Goal: Check status: Check status

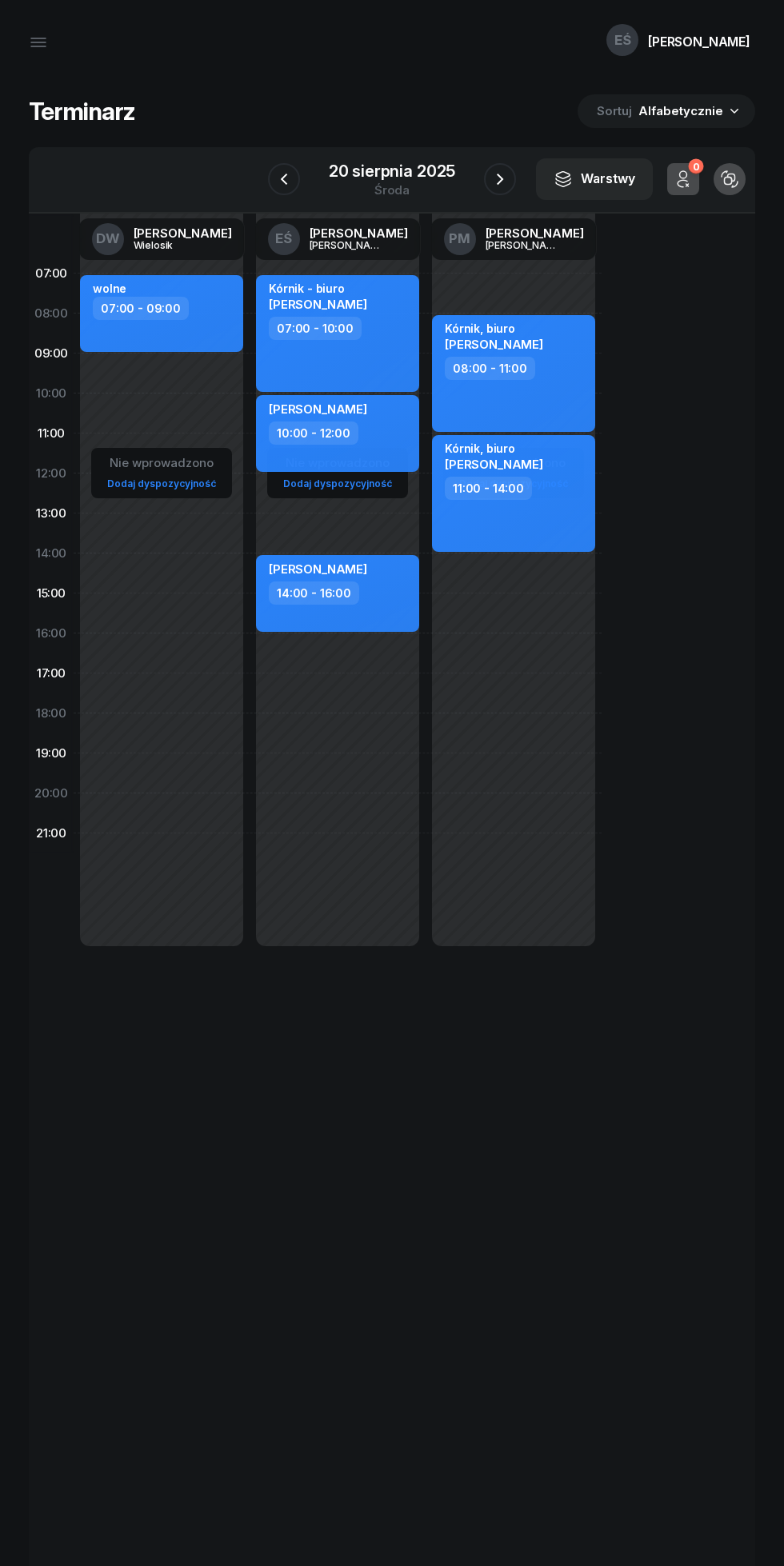
click at [499, 181] on icon "button" at bounding box center [499, 178] width 19 height 19
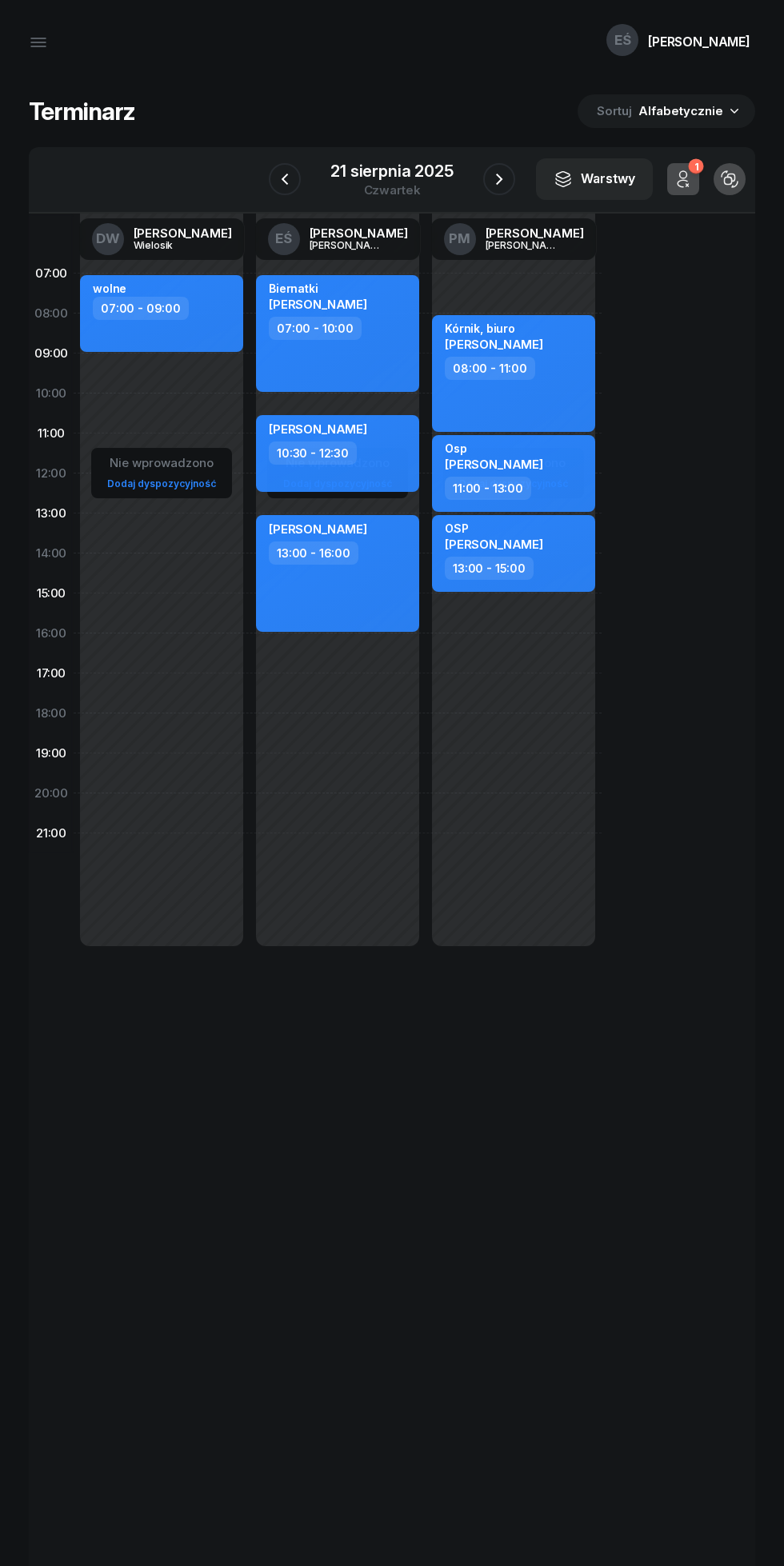
click at [499, 172] on icon "button" at bounding box center [498, 178] width 19 height 19
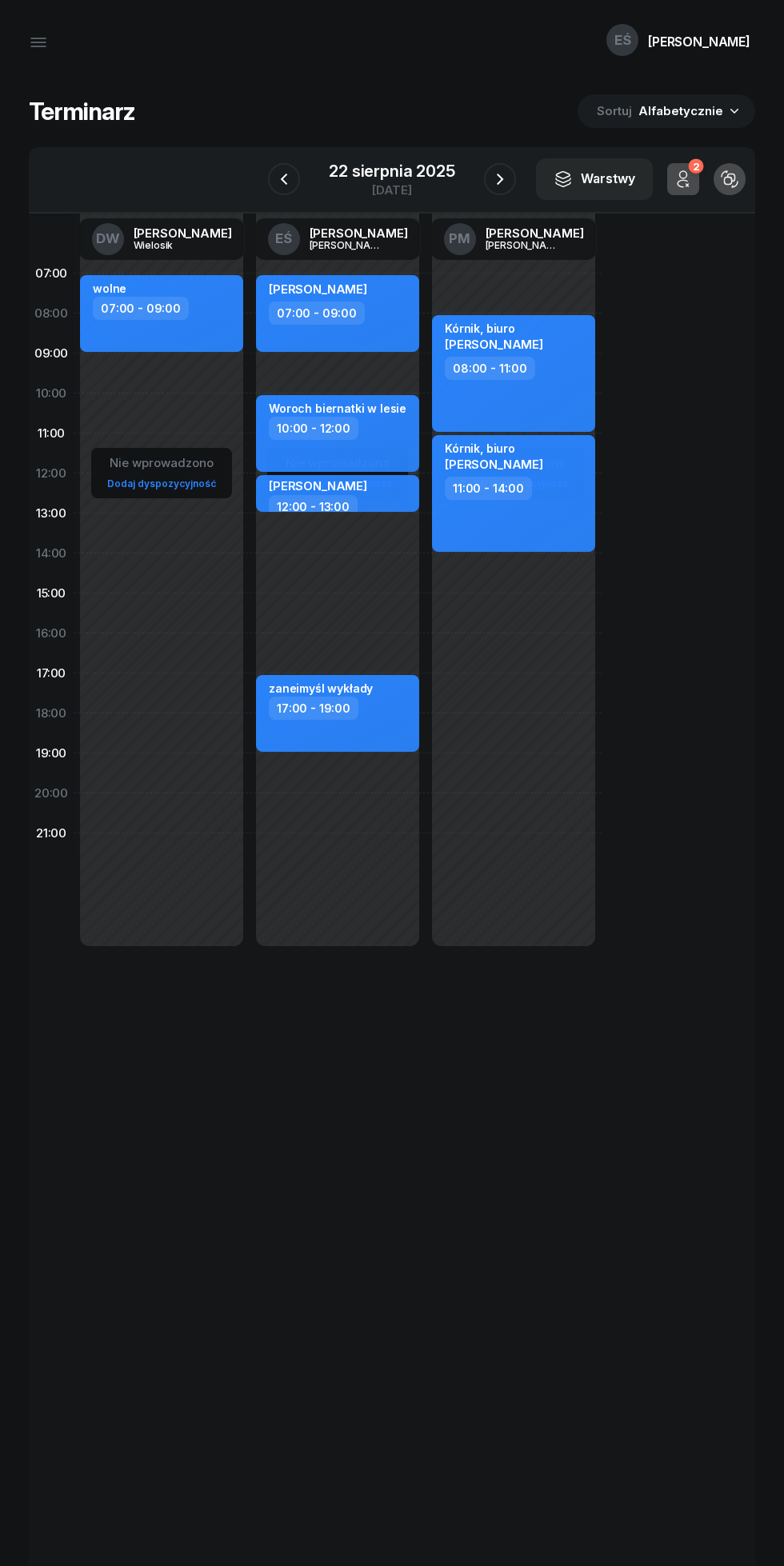
click at [499, 172] on icon "button" at bounding box center [499, 178] width 19 height 19
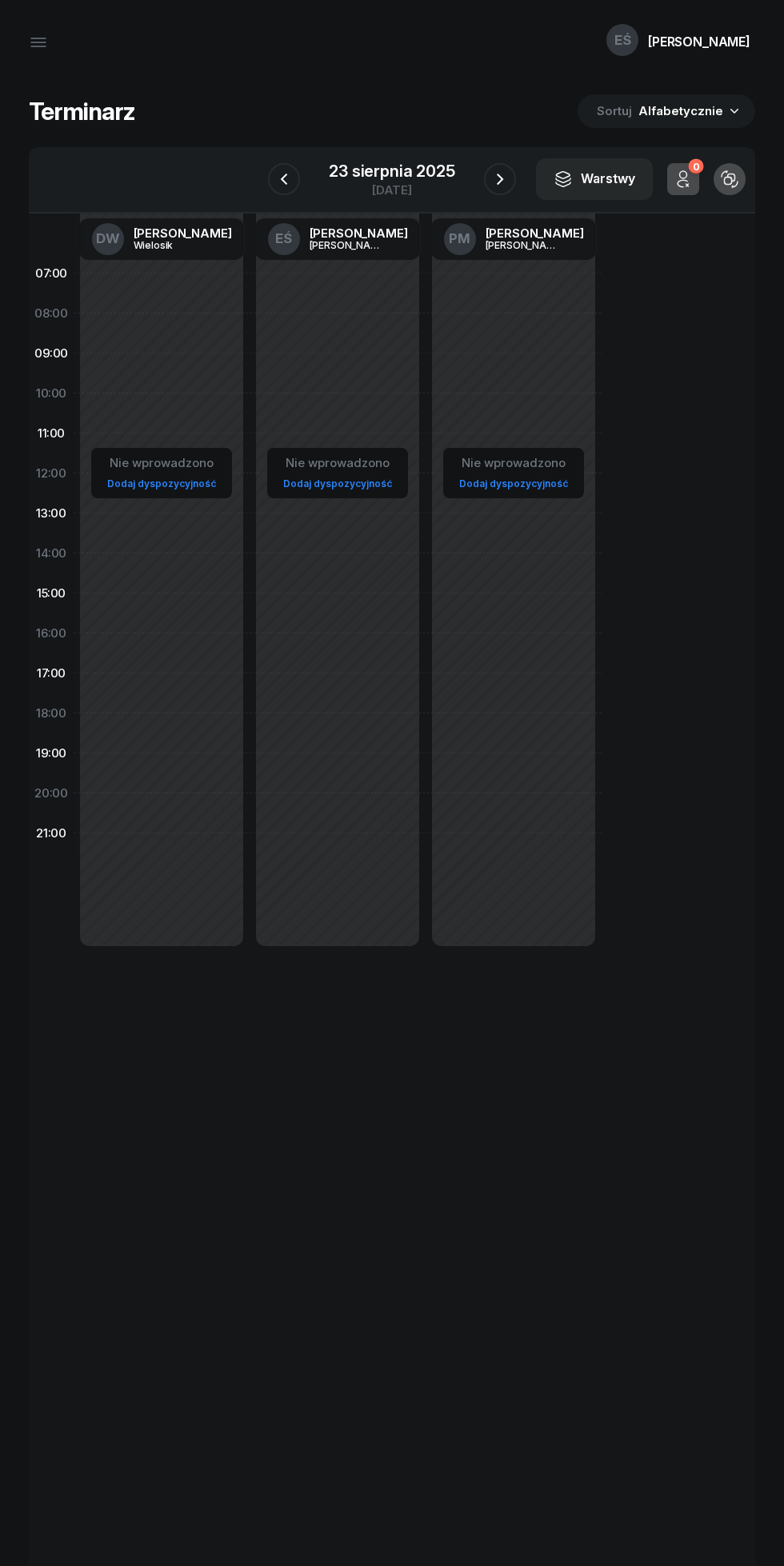
click at [502, 173] on icon "button" at bounding box center [499, 178] width 19 height 19
click at [505, 169] on button "button" at bounding box center [498, 179] width 32 height 32
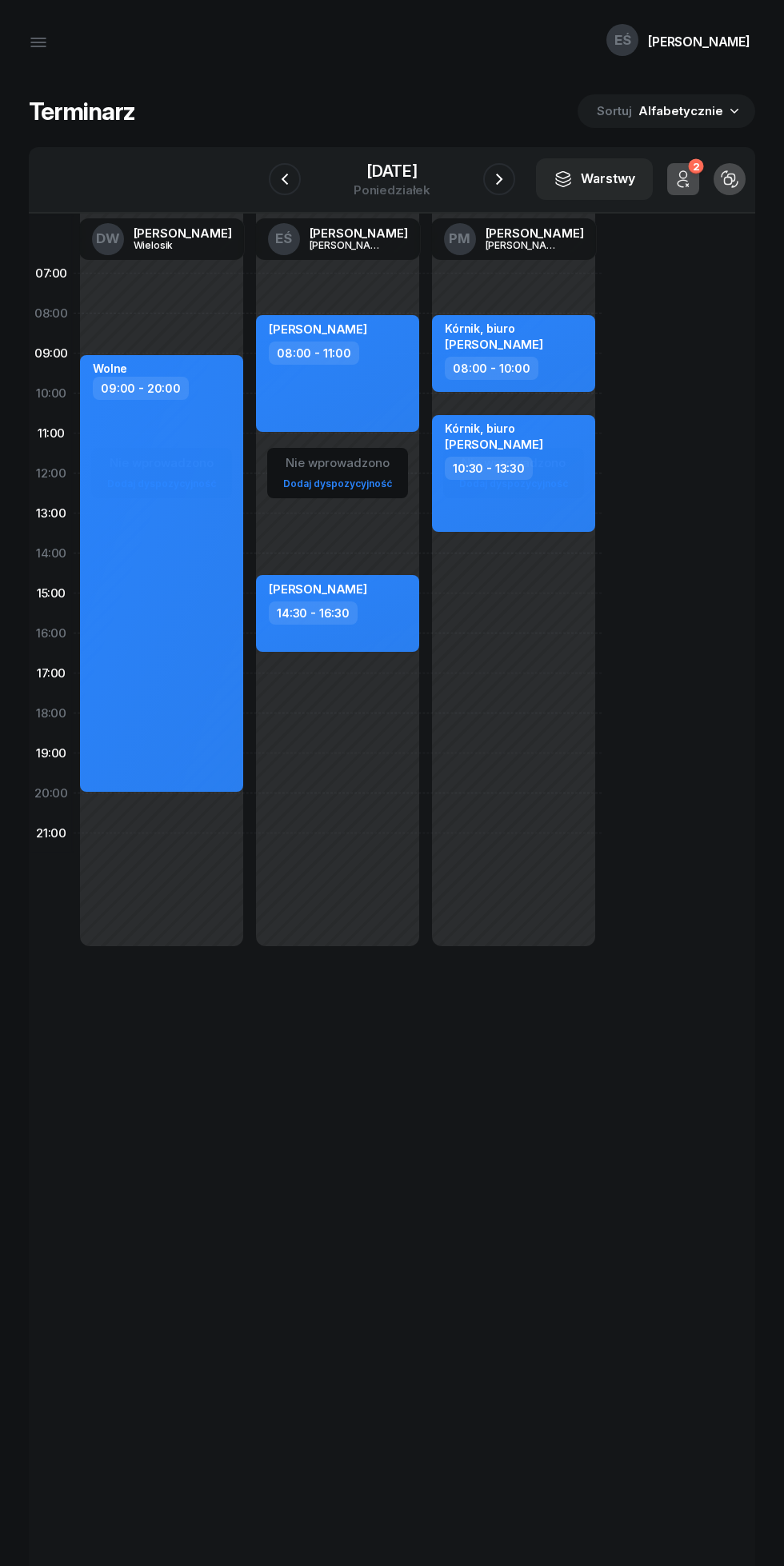
click at [498, 170] on icon "button" at bounding box center [498, 178] width 19 height 19
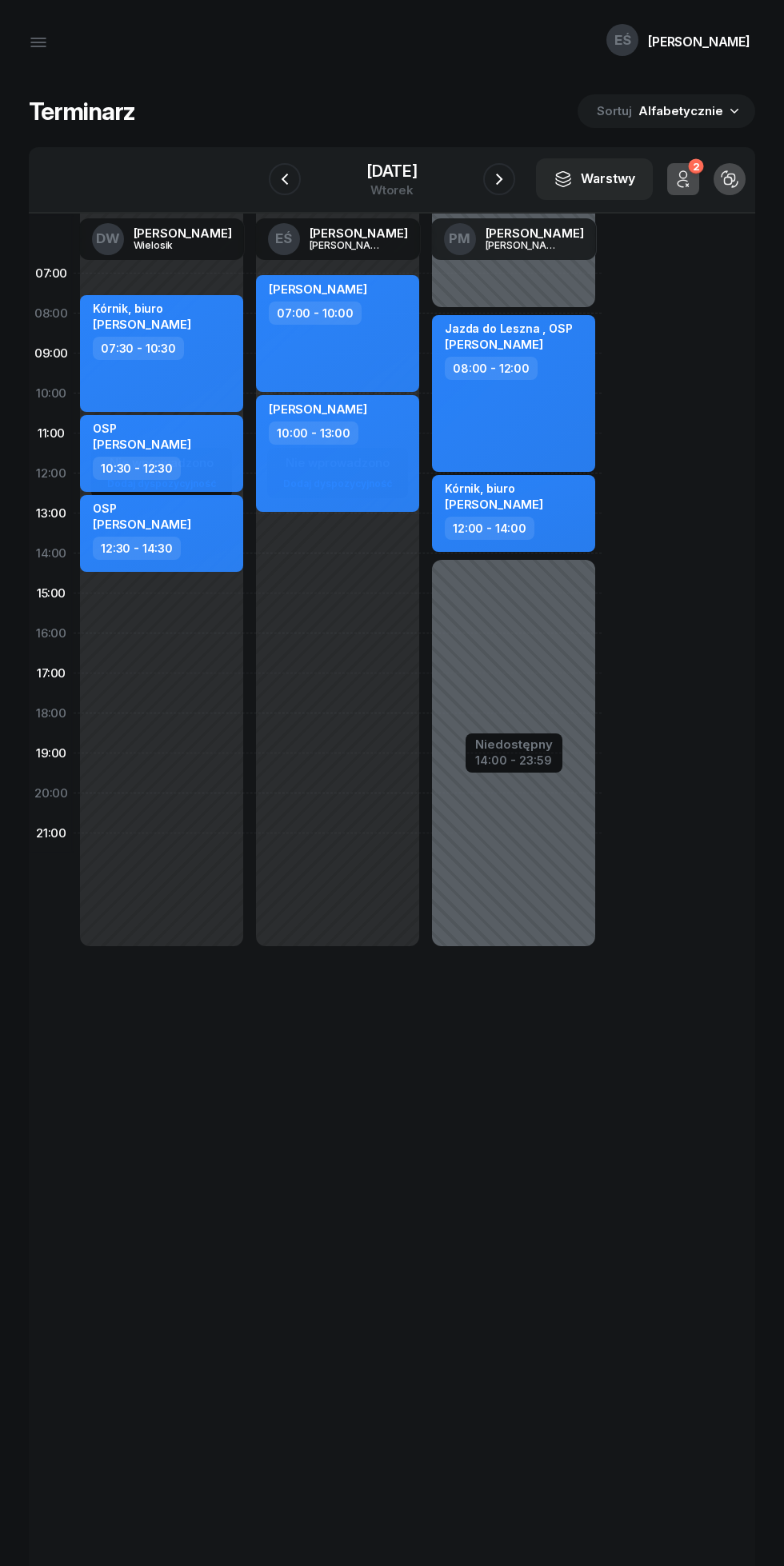
click at [284, 179] on icon "button" at bounding box center [284, 178] width 19 height 19
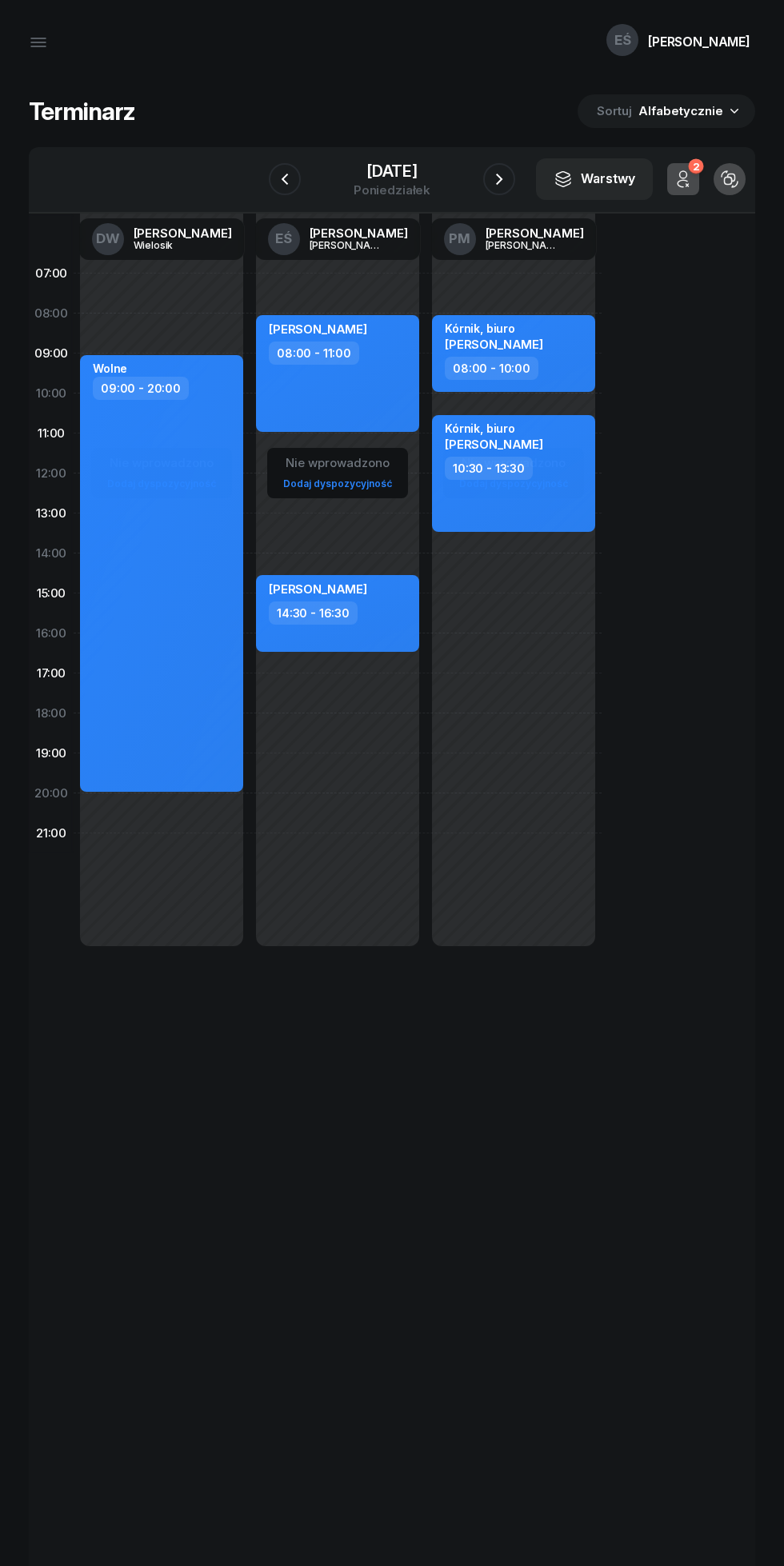
click at [499, 179] on icon "button" at bounding box center [498, 178] width 19 height 19
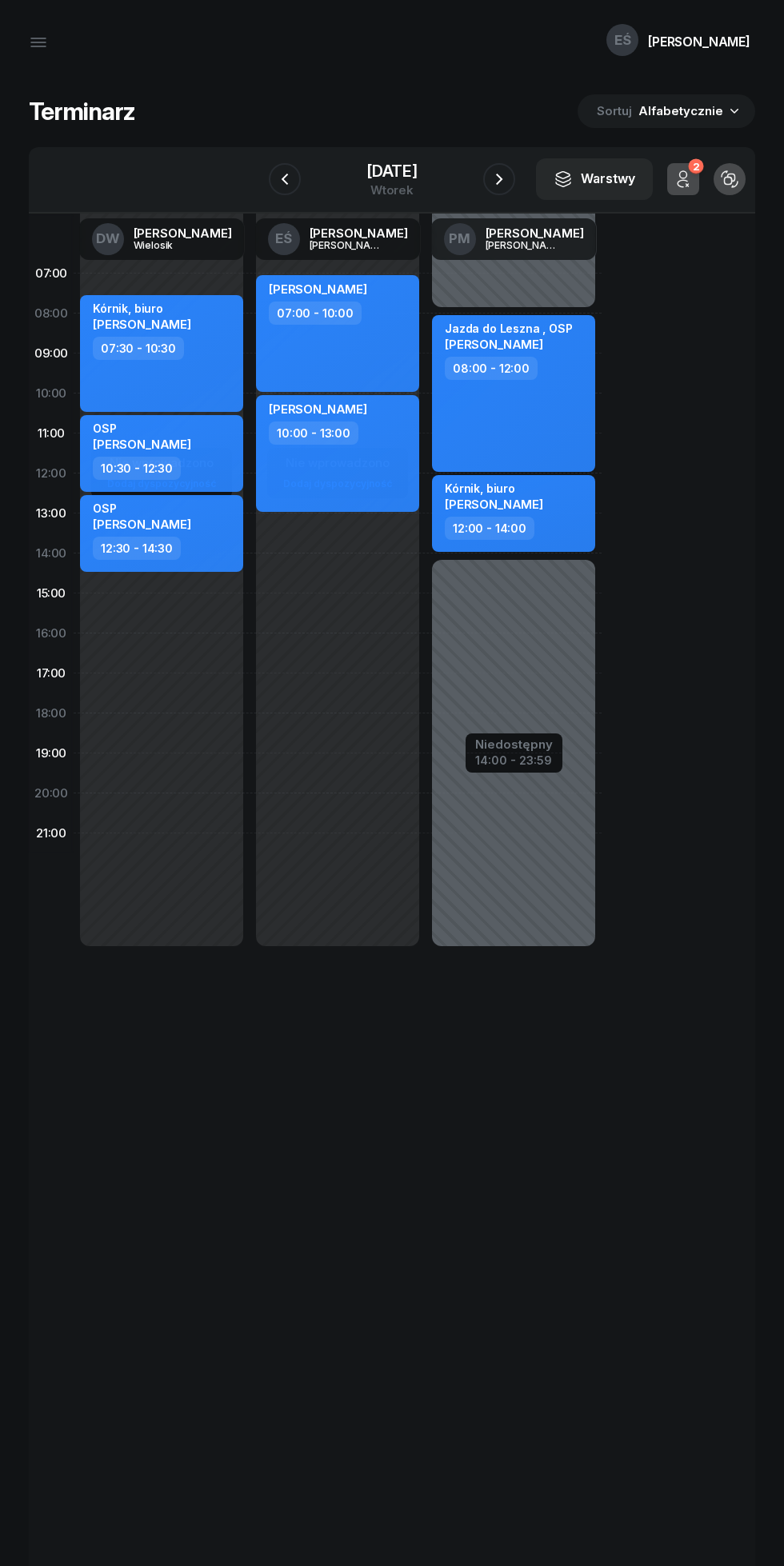
click at [493, 173] on icon "button" at bounding box center [498, 178] width 19 height 19
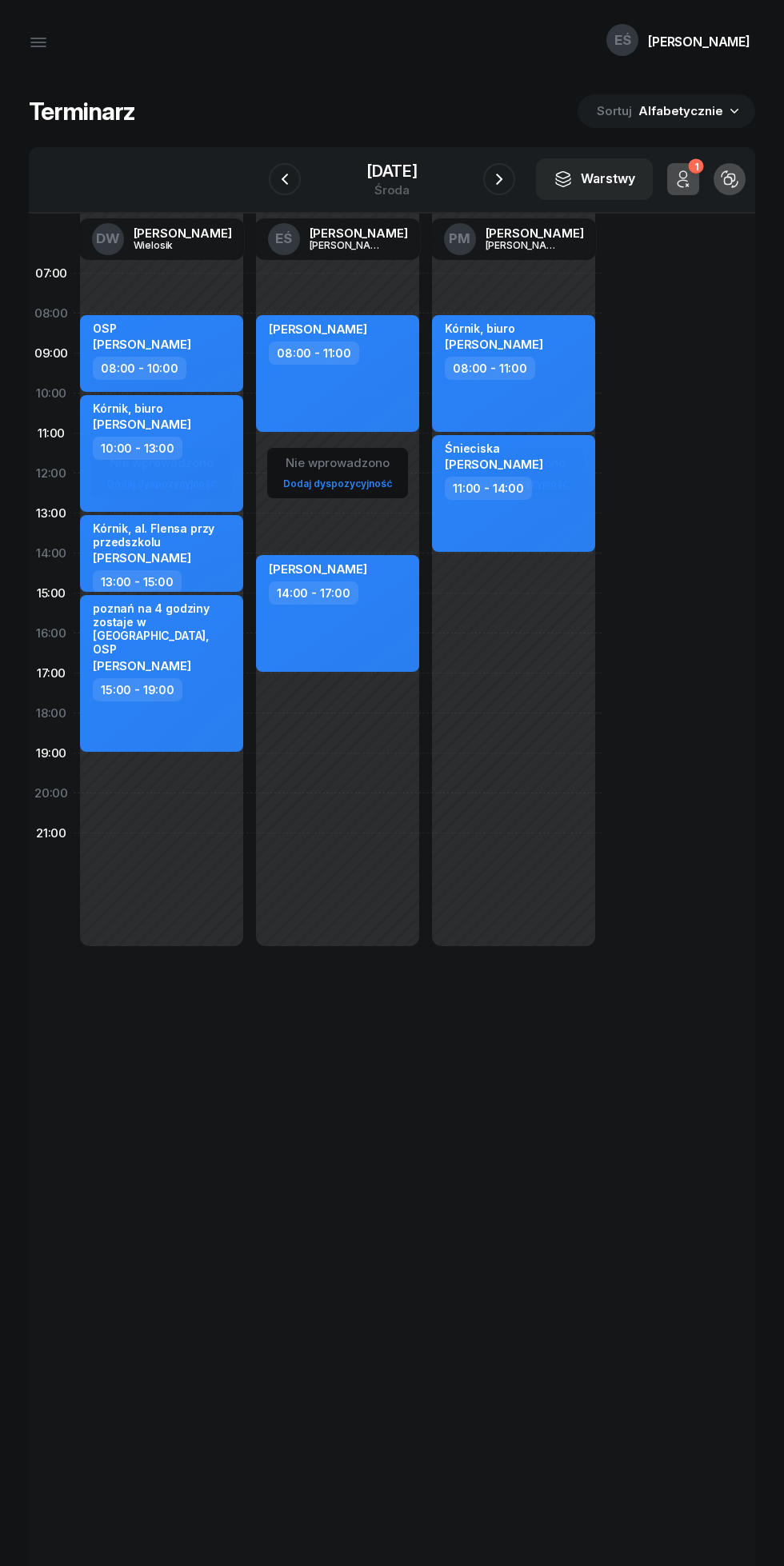
click at [35, 1176] on div "07:00 08:00 09:00 10:00 11:00 12:00 13:00 14:00 15:00 16:00 17:00 18:00 19:00 2…" at bounding box center [392, 929] width 726 height 1430
click at [285, 179] on icon "button" at bounding box center [284, 178] width 19 height 19
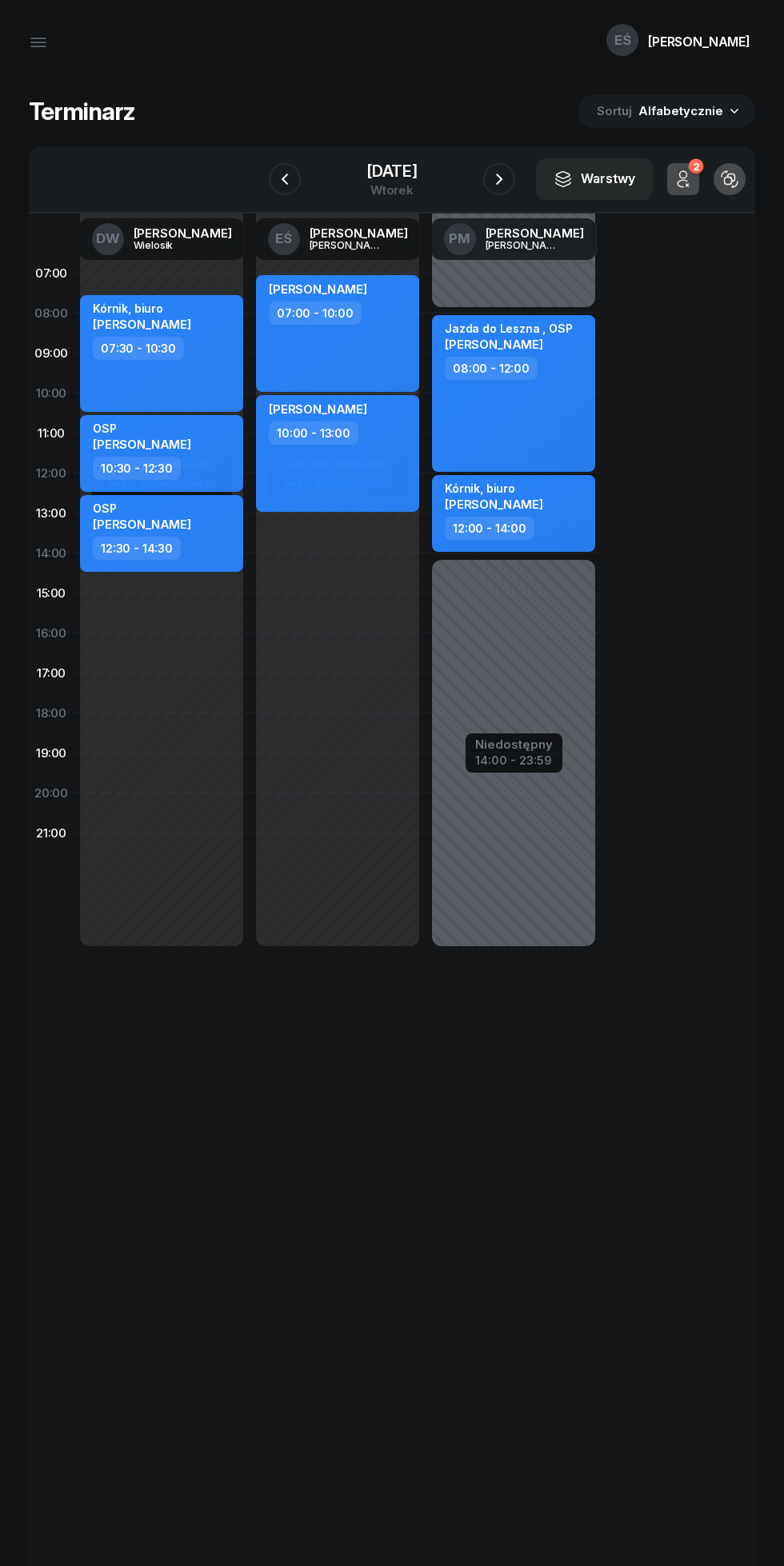
click at [499, 179] on icon "button" at bounding box center [498, 178] width 19 height 19
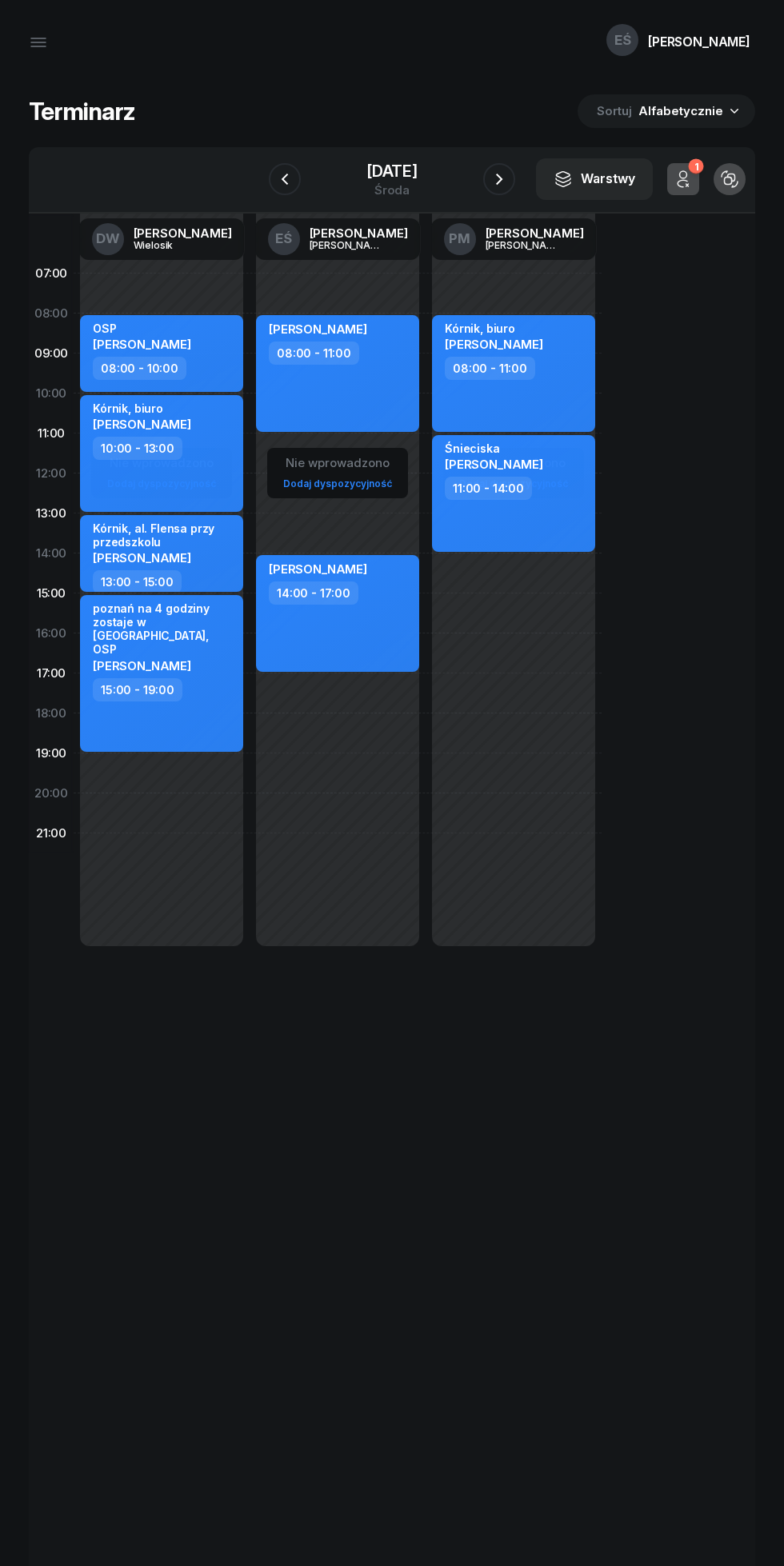
click at [499, 186] on icon "button" at bounding box center [498, 178] width 19 height 19
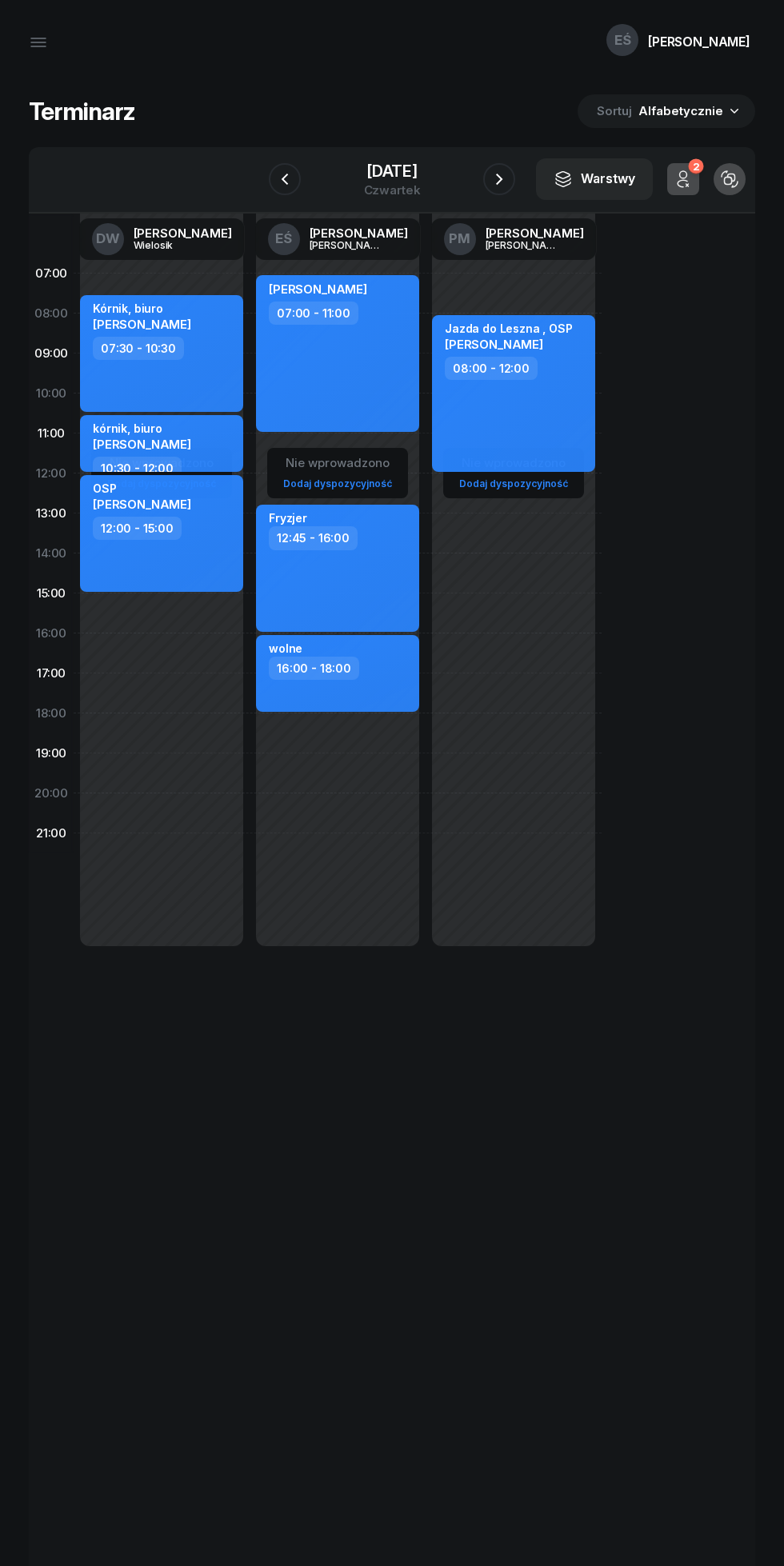
click at [730, 168] on button "button" at bounding box center [729, 179] width 32 height 32
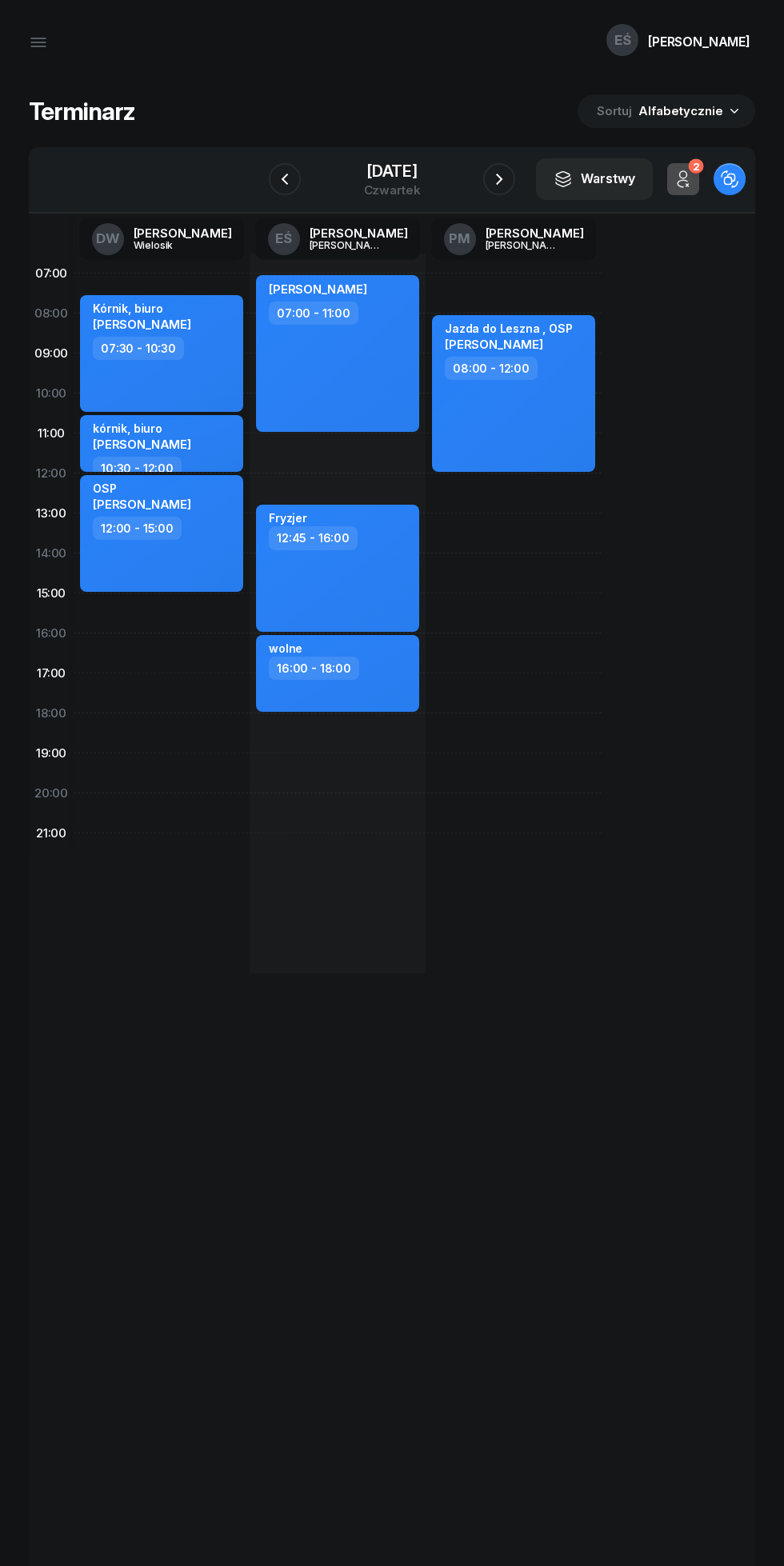
click at [369, 175] on div "[DATE]" at bounding box center [392, 171] width 57 height 16
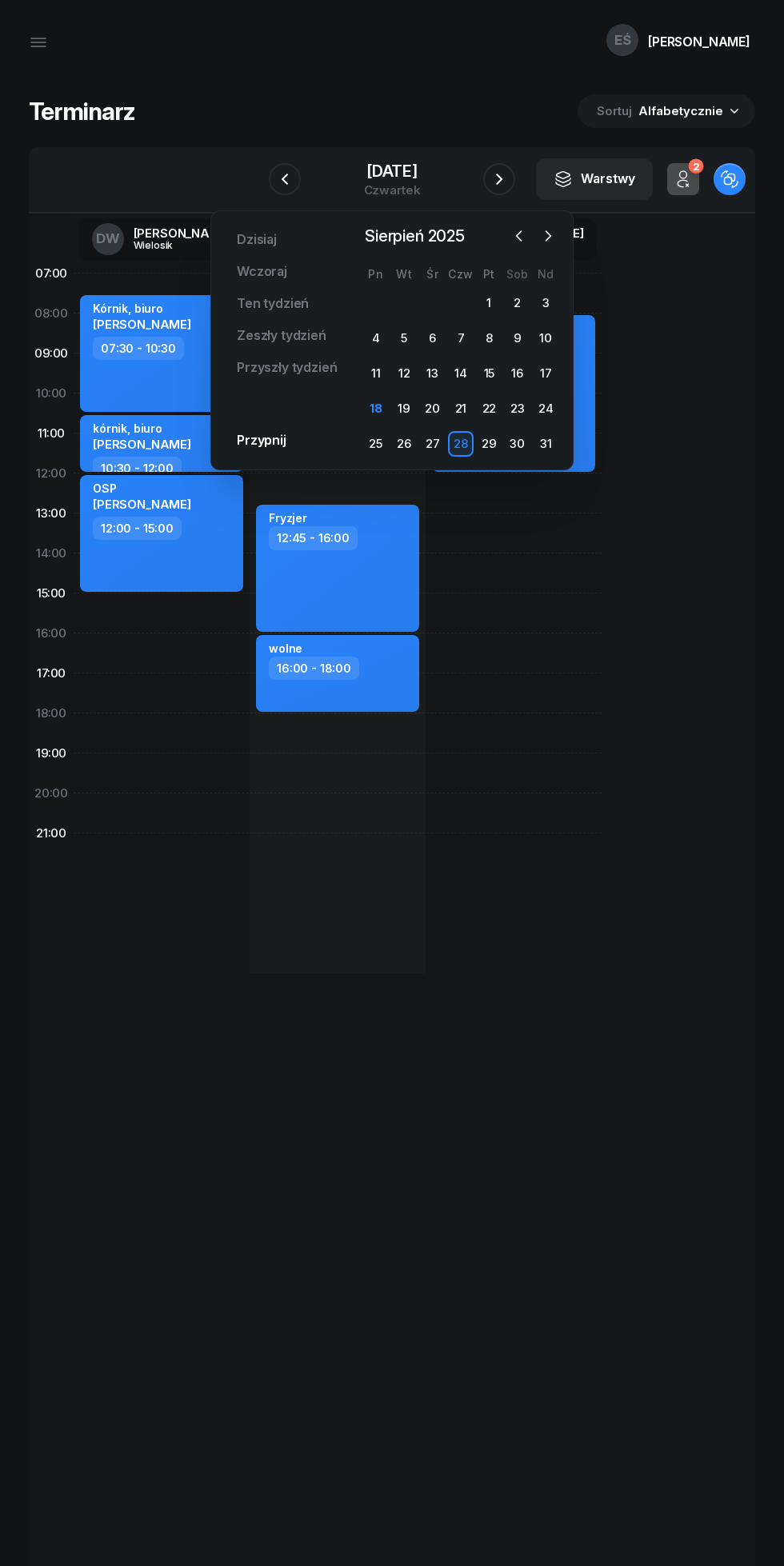
click at [547, 240] on icon "button" at bounding box center [547, 235] width 16 height 16
click at [375, 303] on div "1" at bounding box center [375, 303] width 26 height 26
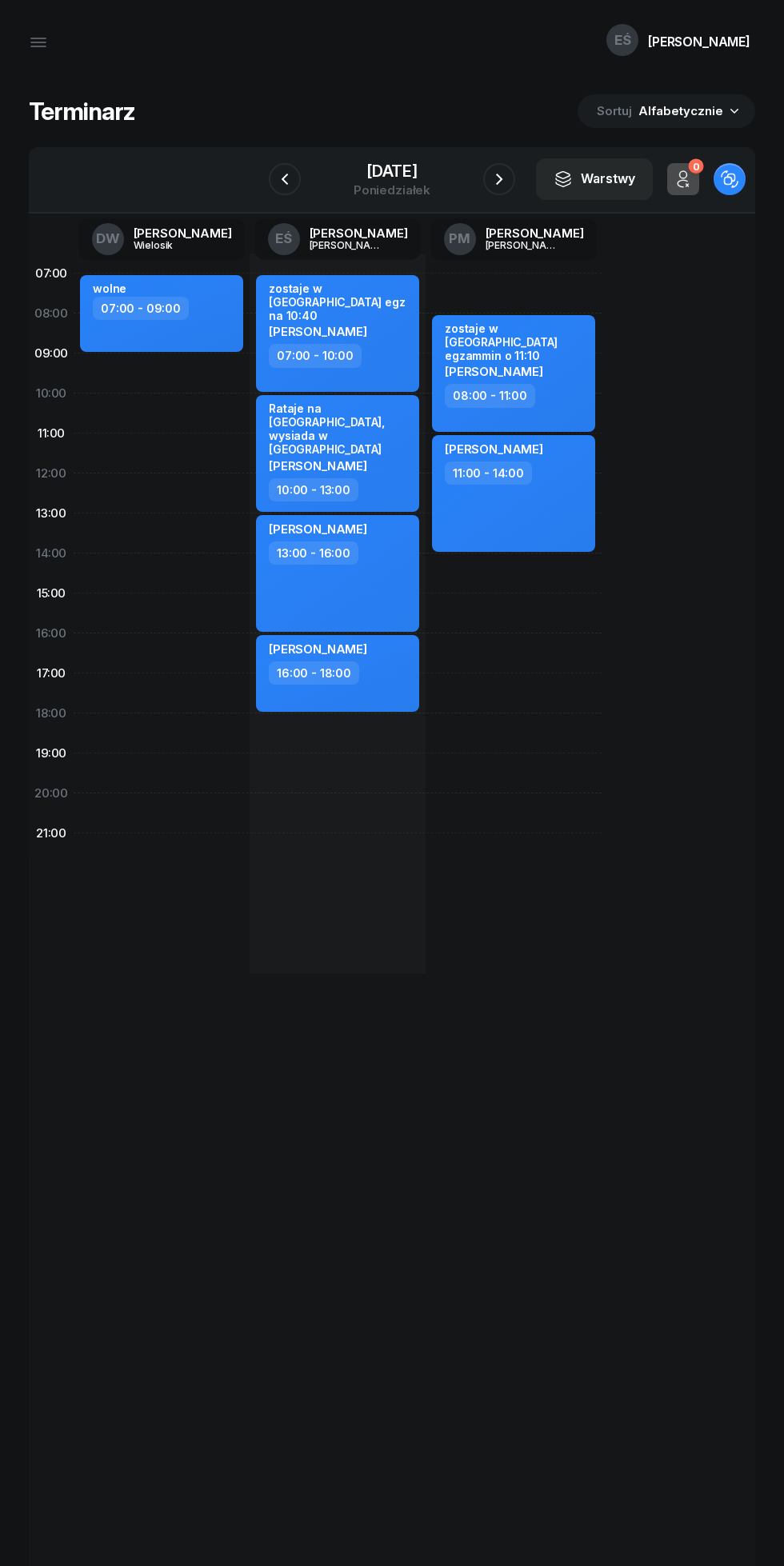
click at [499, 179] on icon "button" at bounding box center [498, 178] width 19 height 19
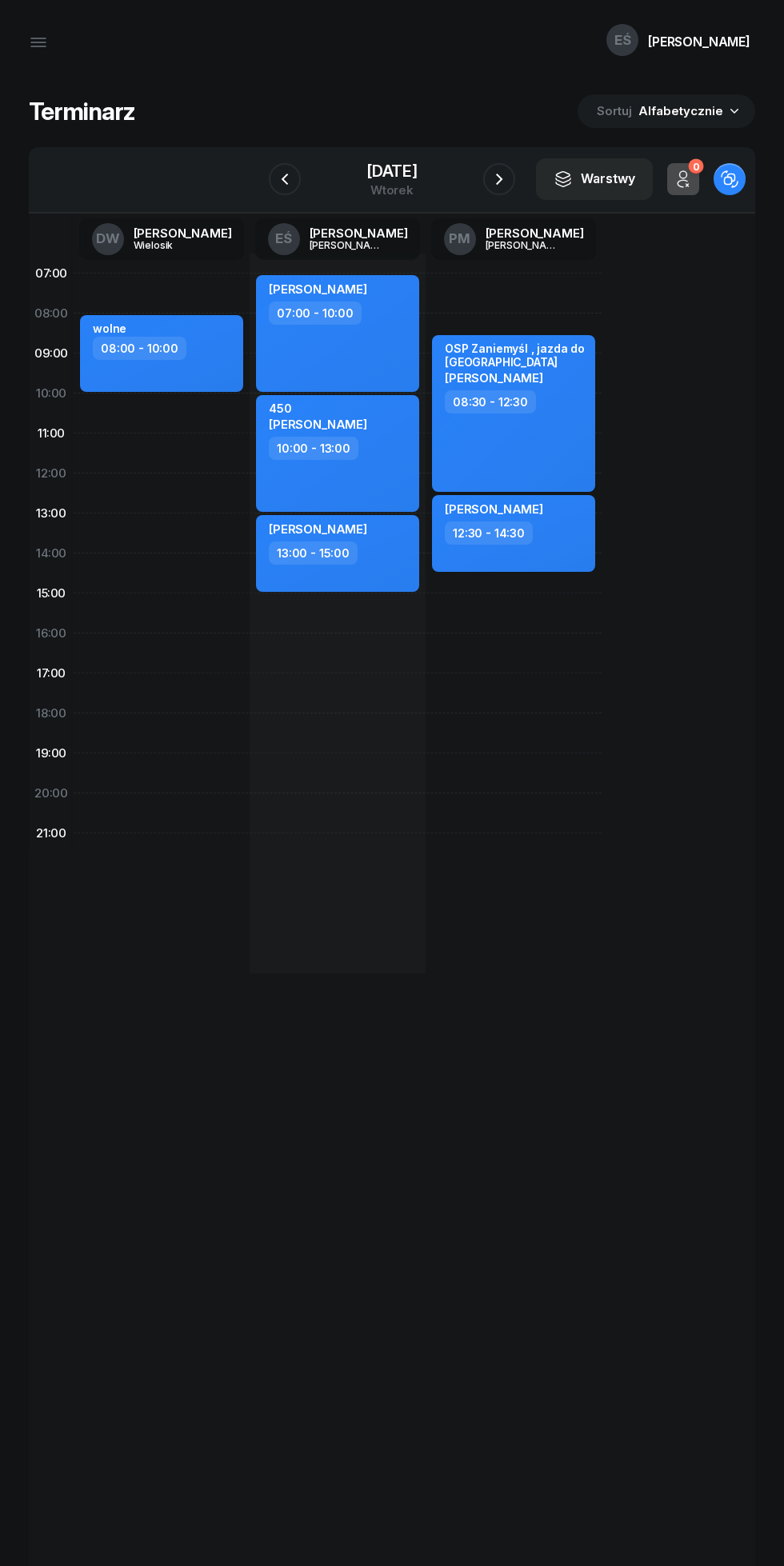
click at [245, 177] on div "W Wybierz DW [PERSON_NAME] EŚ [PERSON_NAME] PM [PERSON_NAME] [DATE] Warstwy 0 O…" at bounding box center [392, 180] width 726 height 66
click at [285, 179] on icon "button" at bounding box center [284, 178] width 19 height 19
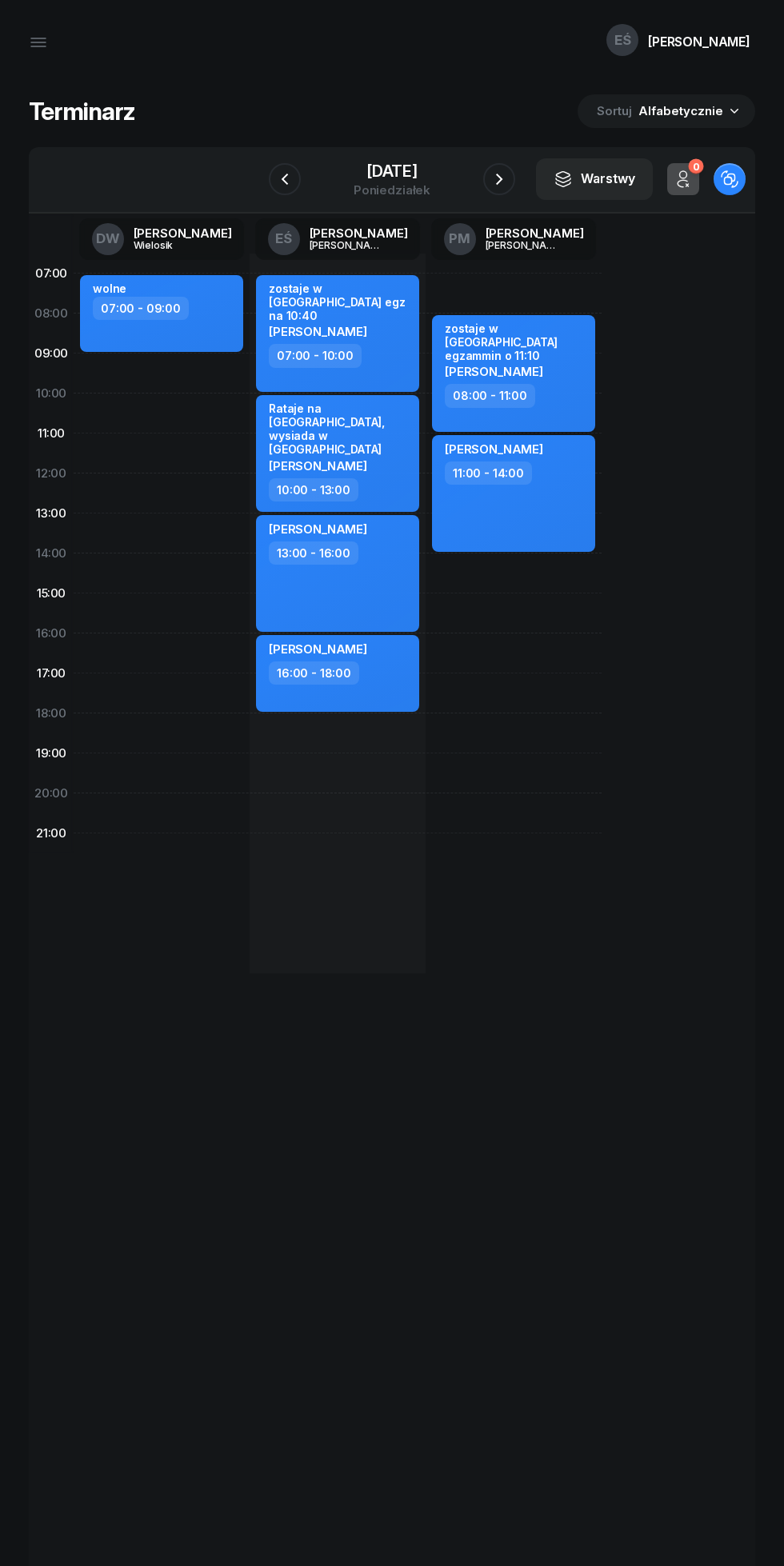
click at [285, 180] on icon "button" at bounding box center [284, 178] width 19 height 19
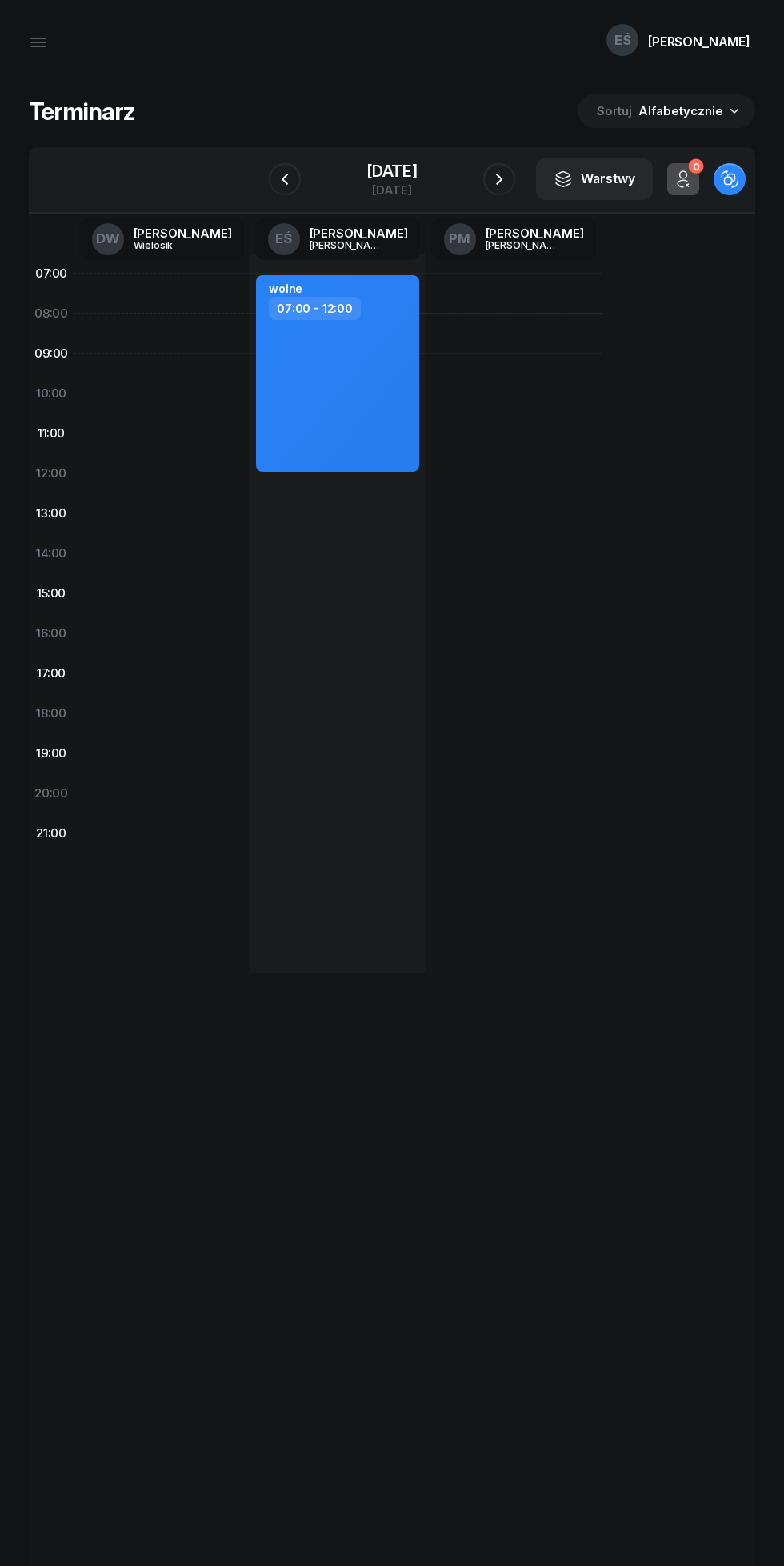
click at [285, 179] on icon "button" at bounding box center [284, 178] width 19 height 19
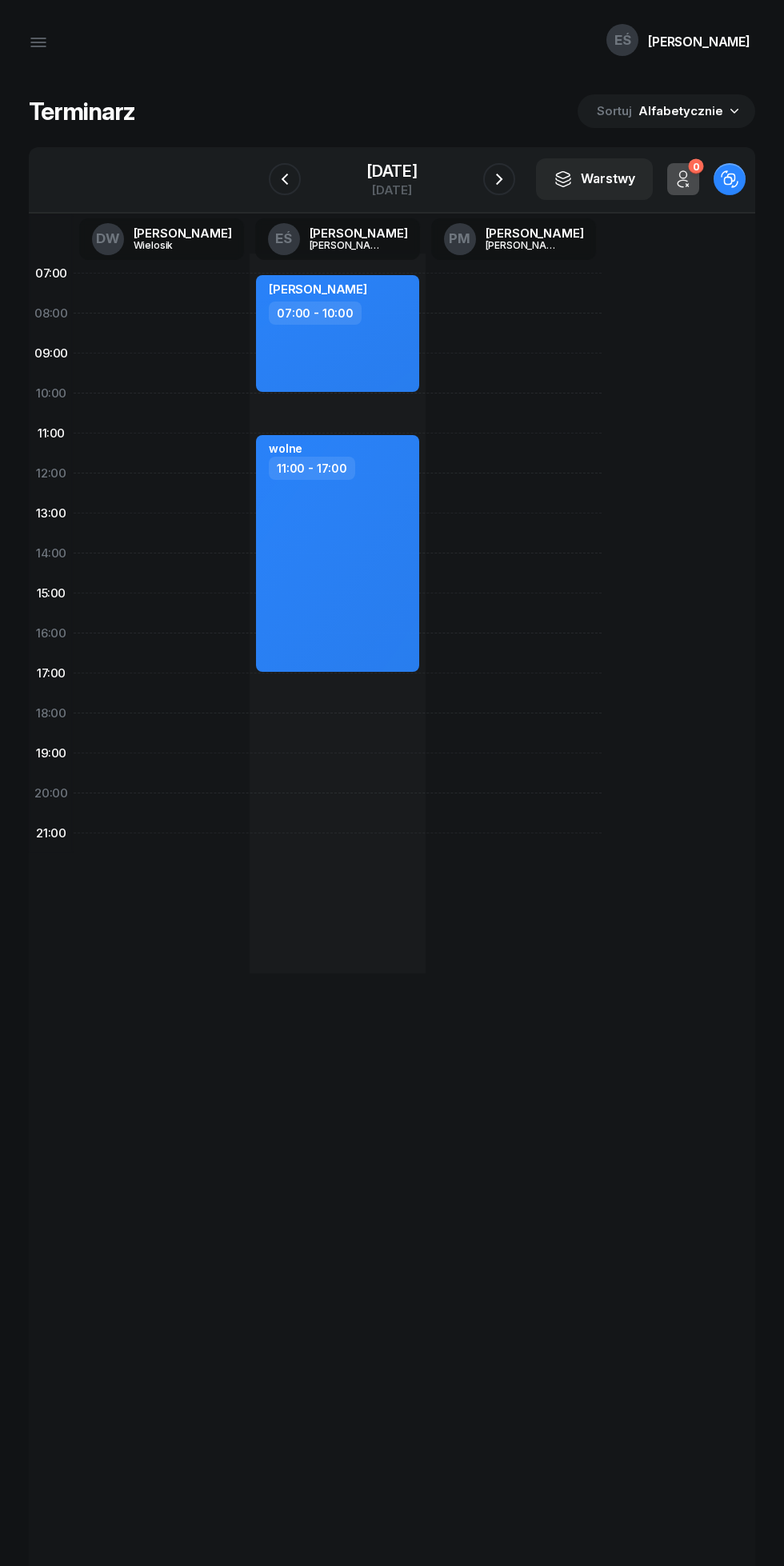
click at [291, 177] on icon "button" at bounding box center [284, 178] width 19 height 19
